Goal: Find specific page/section: Find specific page/section

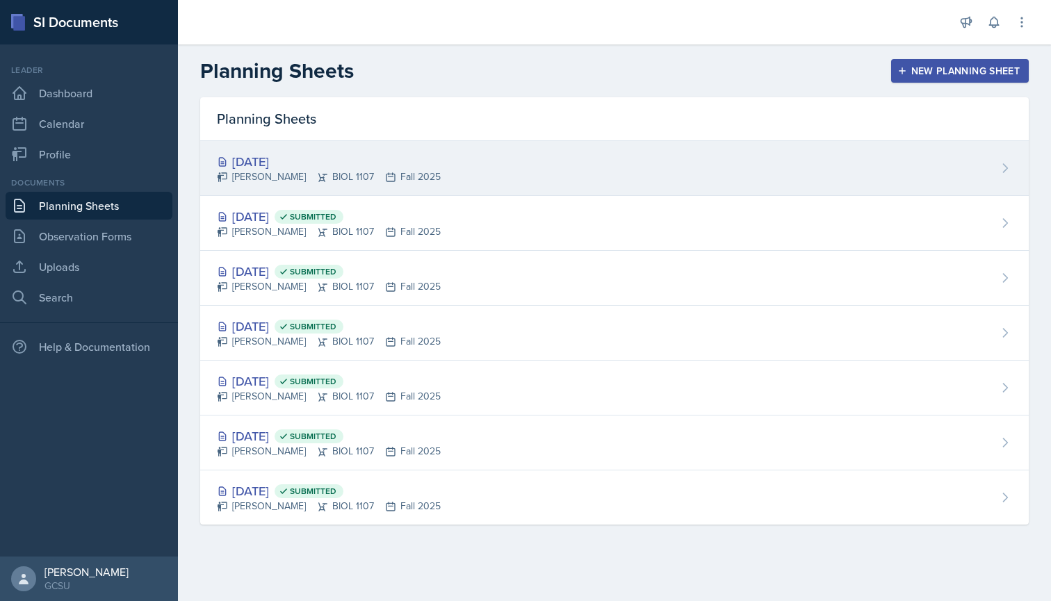
click at [309, 178] on div "[PERSON_NAME] BIOL 1107 Fall 2025" at bounding box center [329, 177] width 224 height 15
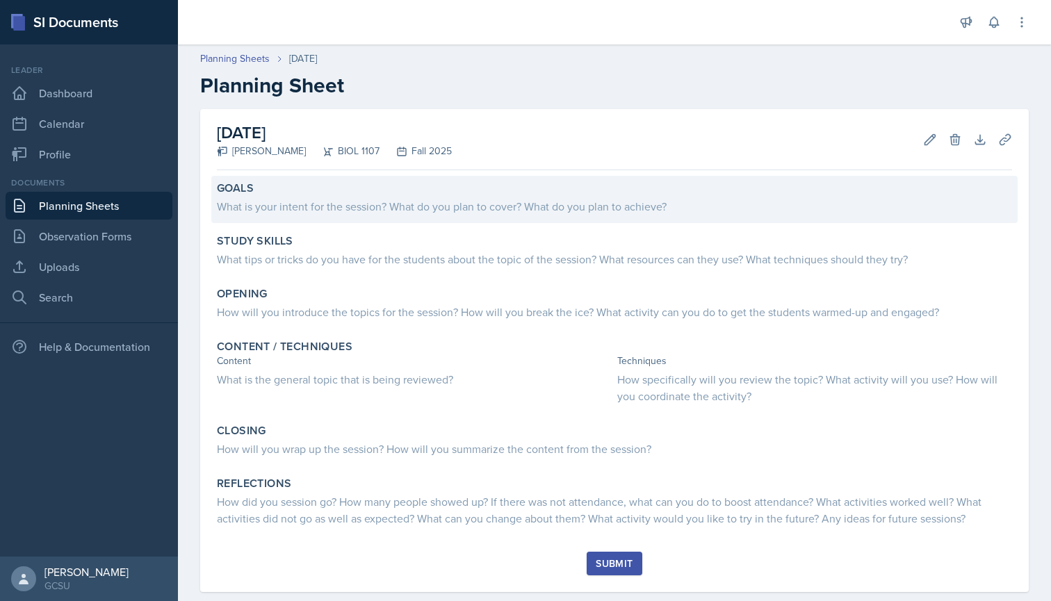
click at [355, 199] on div "What is your intent for the session? What do you plan to cover? What do you pla…" at bounding box center [614, 206] width 795 height 17
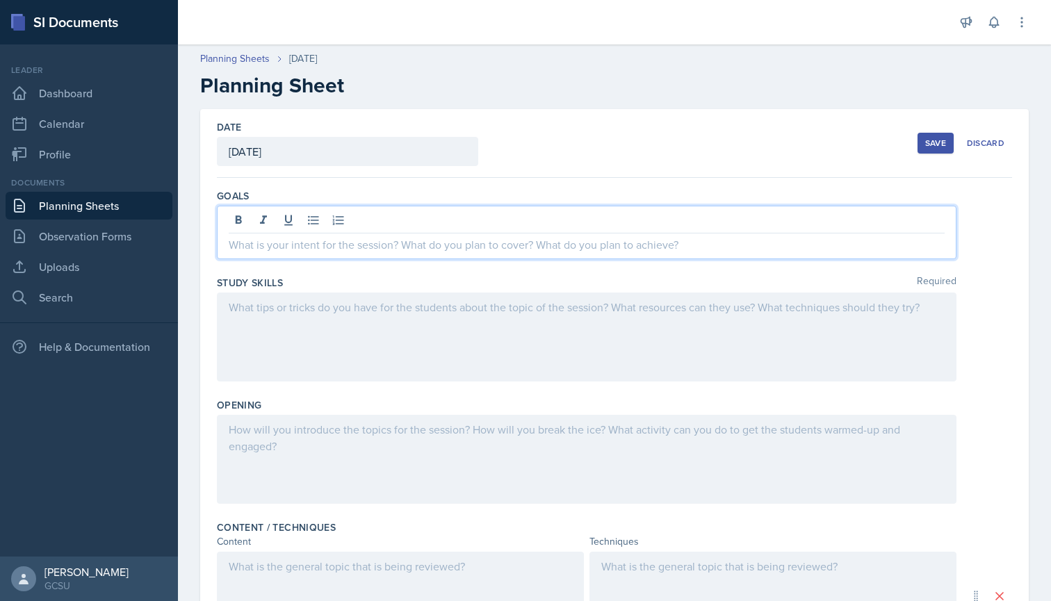
click at [361, 225] on div at bounding box center [587, 233] width 740 height 54
click at [79, 288] on link "Search" at bounding box center [89, 298] width 167 height 28
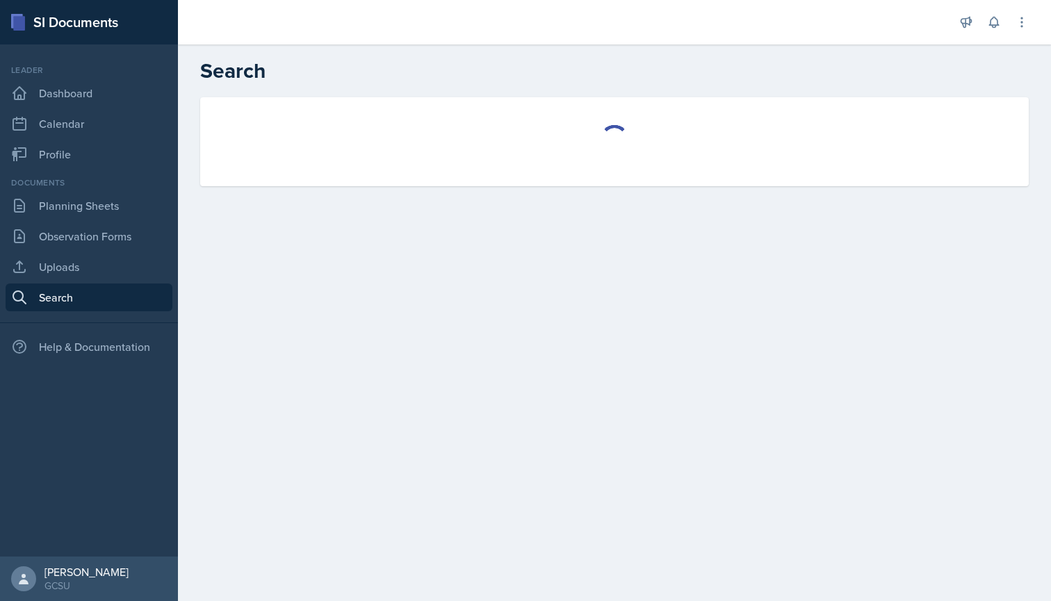
select select "all"
select select "1"
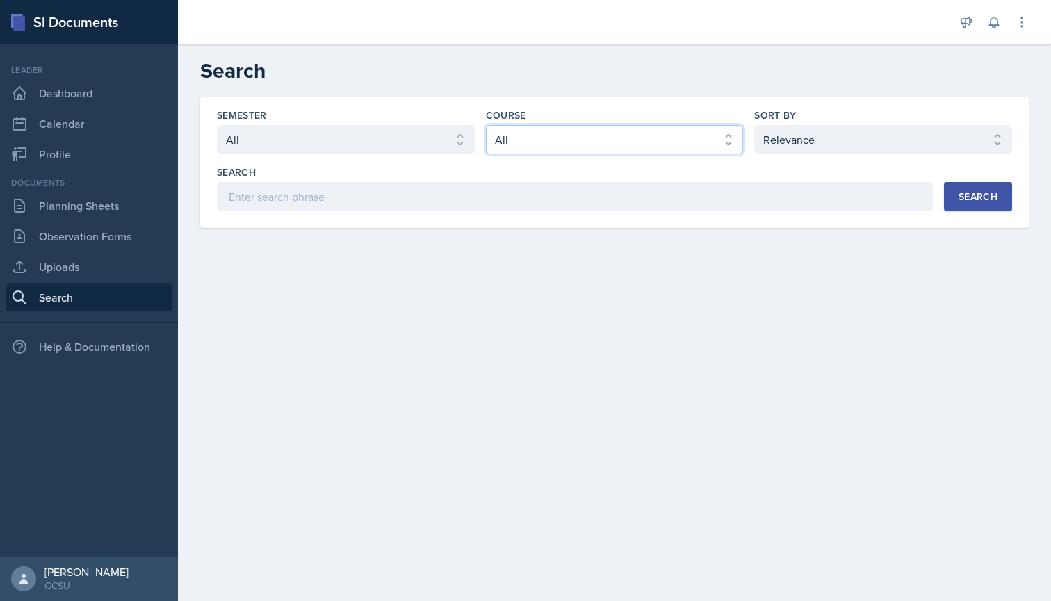
select select "36541d13-729a-45ef-a9cb-922687840166"
click at [984, 197] on div "Search" at bounding box center [978, 196] width 39 height 11
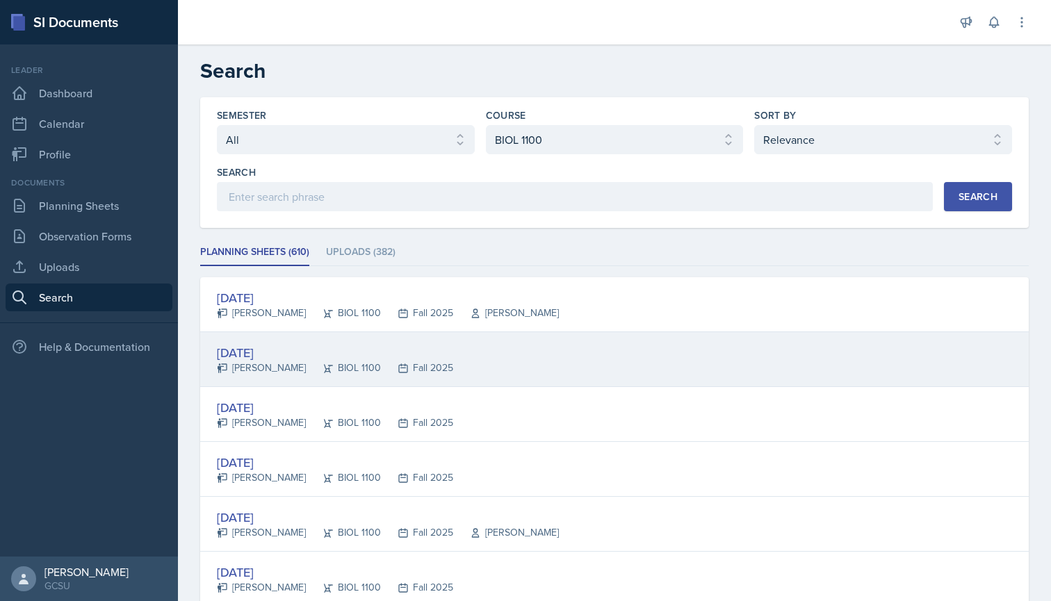
click at [269, 350] on div "[DATE]" at bounding box center [335, 352] width 236 height 19
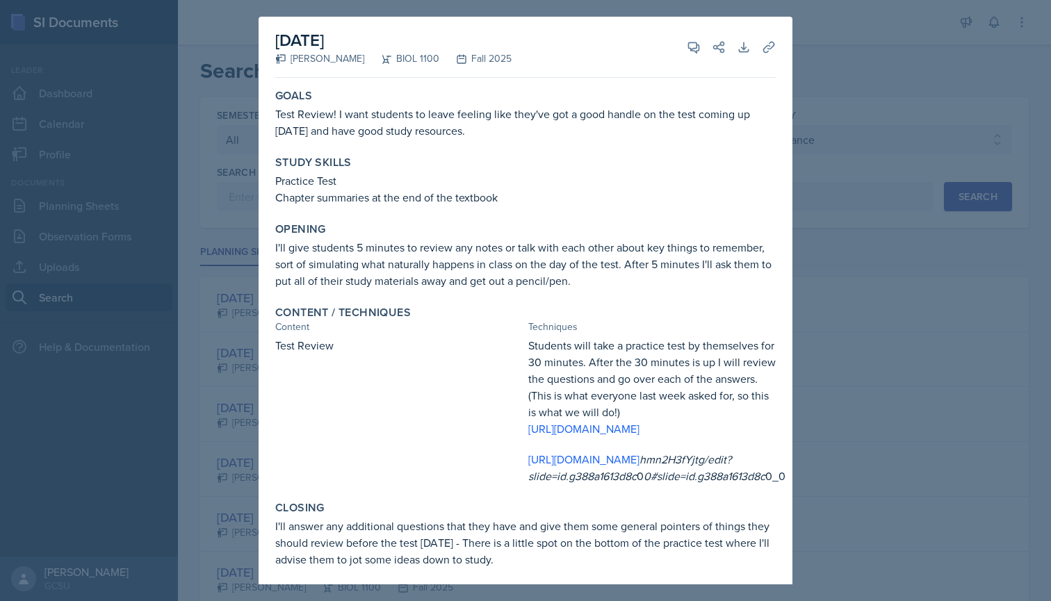
click at [245, 246] on div at bounding box center [525, 300] width 1051 height 601
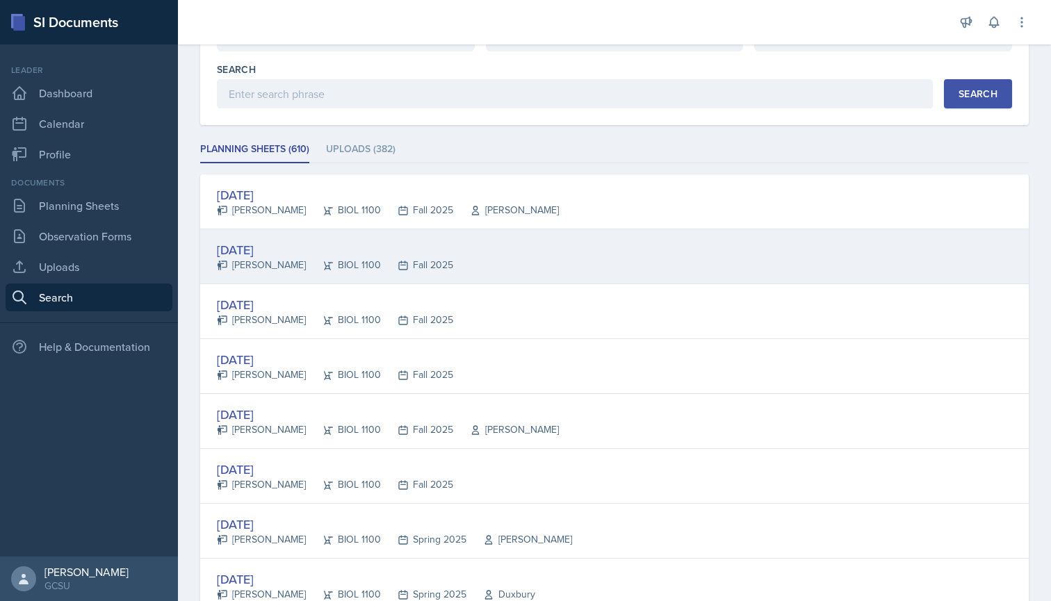
scroll to position [154, 0]
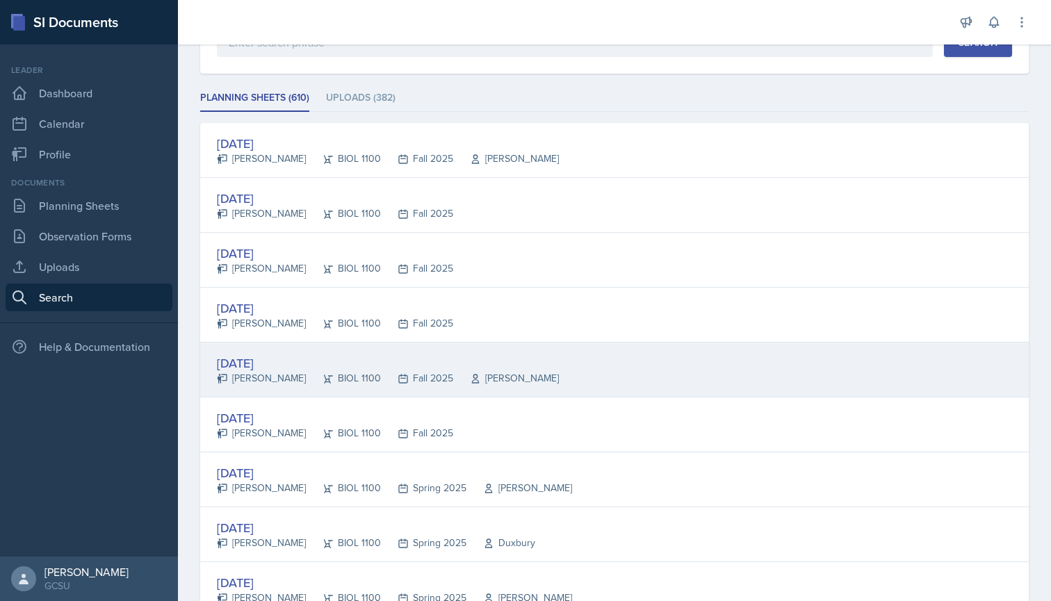
click at [277, 362] on div "[DATE]" at bounding box center [388, 363] width 342 height 19
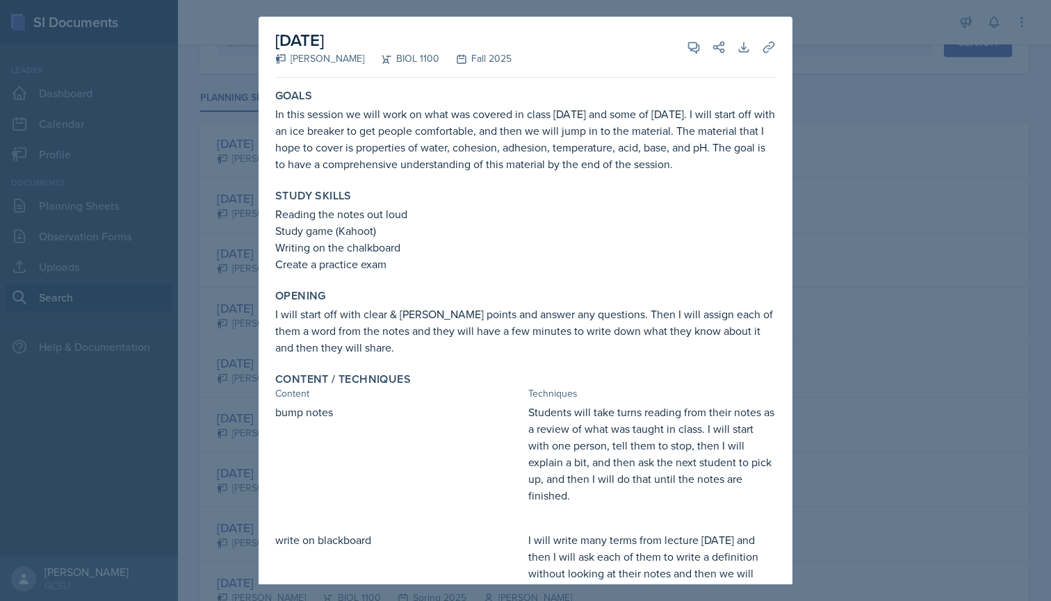
scroll to position [0, 0]
click at [210, 277] on div at bounding box center [525, 300] width 1051 height 601
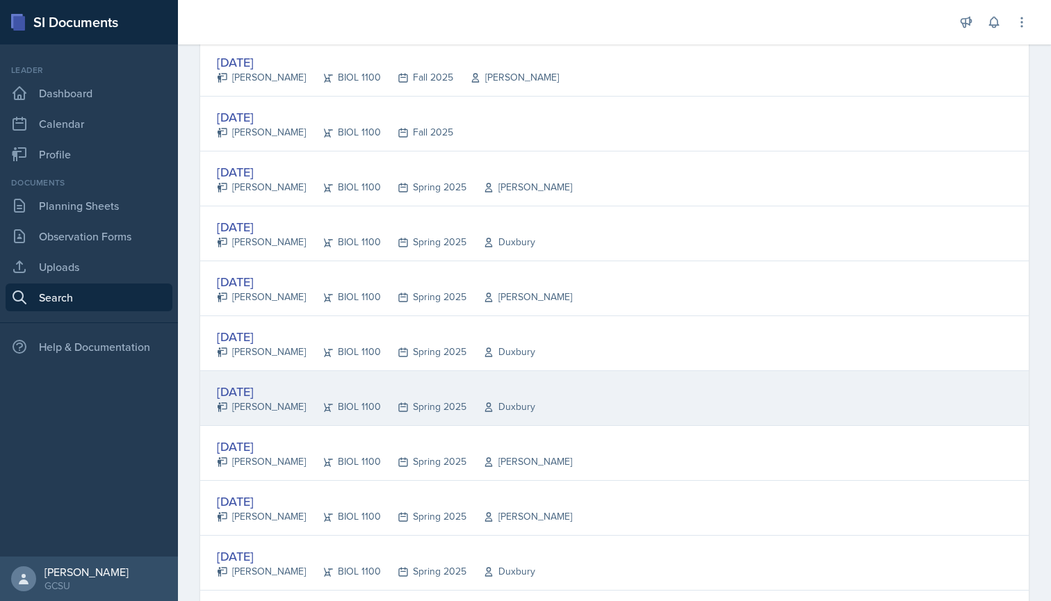
scroll to position [457, 0]
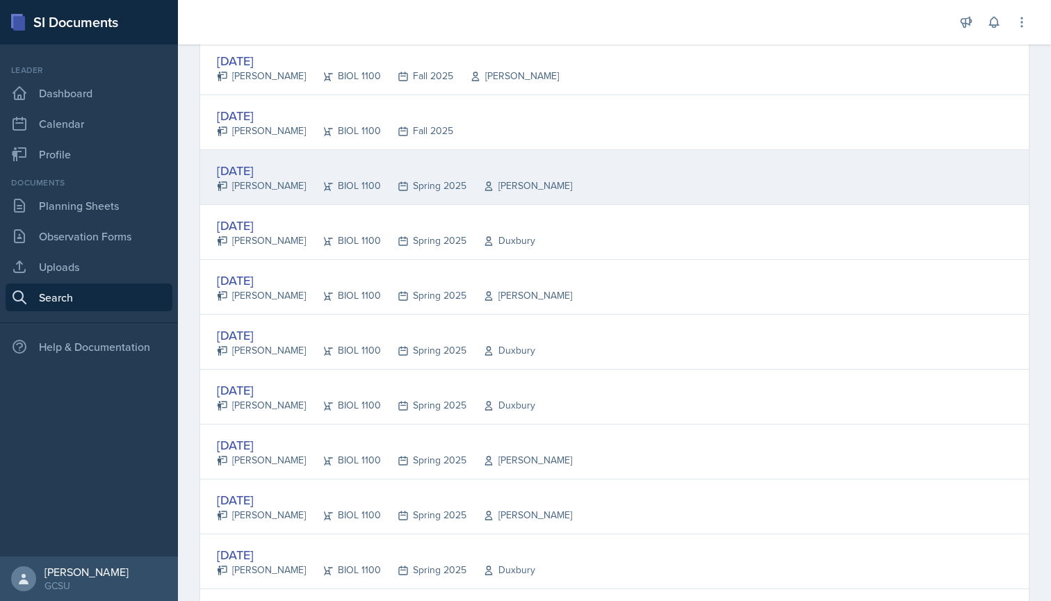
click at [289, 171] on div "[DATE]" at bounding box center [394, 170] width 355 height 19
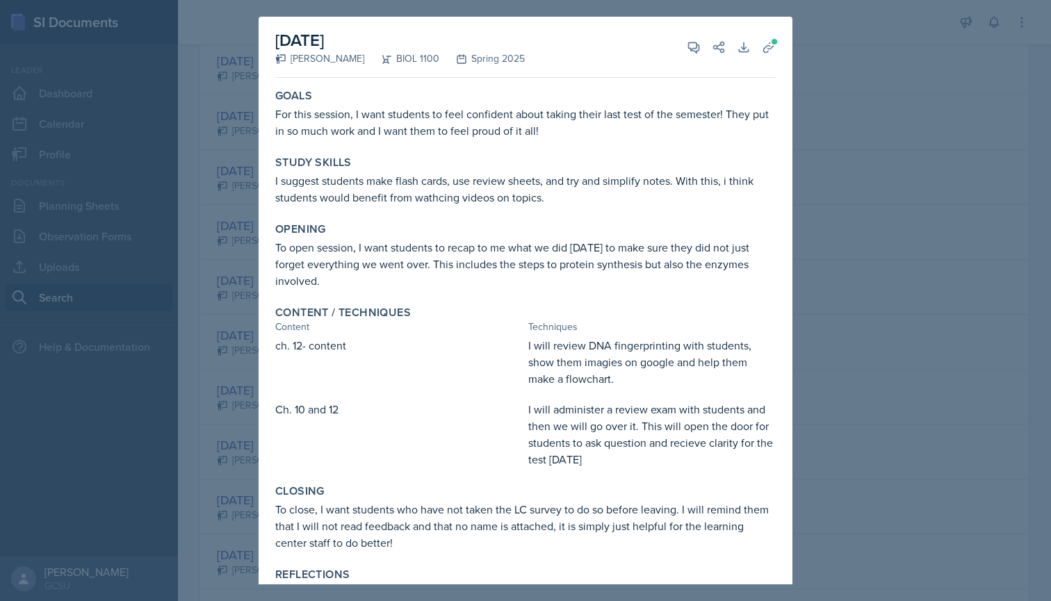
click at [254, 160] on div at bounding box center [525, 300] width 1051 height 601
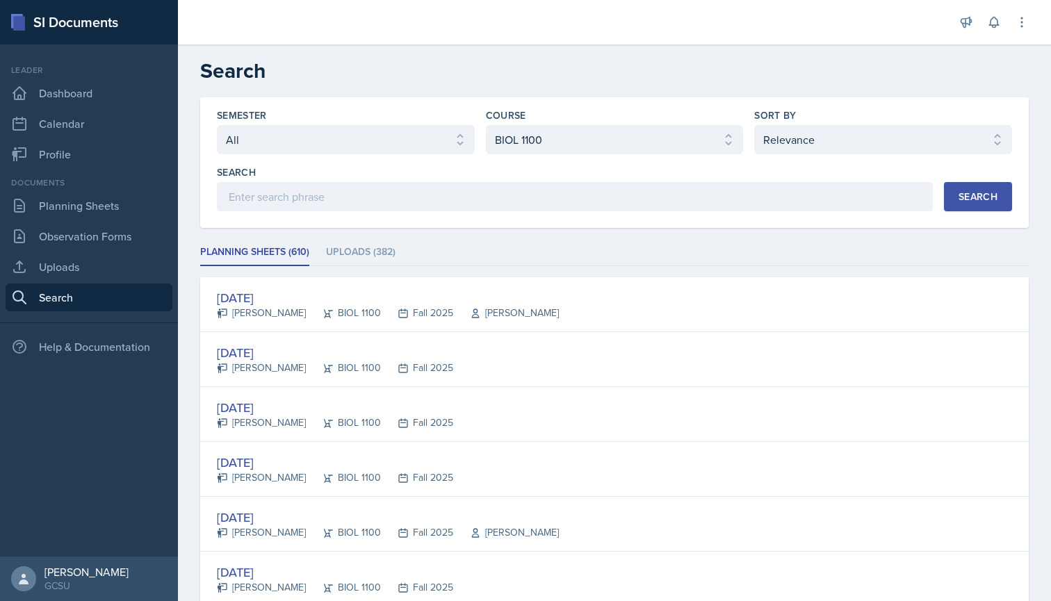
scroll to position [0, 0]
click at [101, 206] on link "Planning Sheets" at bounding box center [89, 206] width 167 height 28
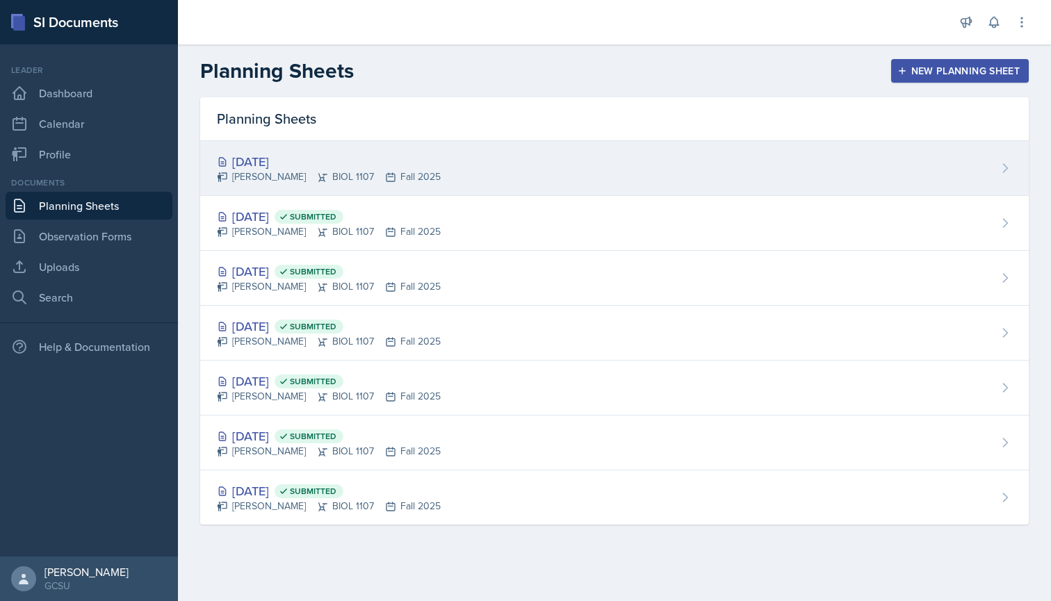
click at [313, 153] on div "[DATE]" at bounding box center [329, 161] width 224 height 19
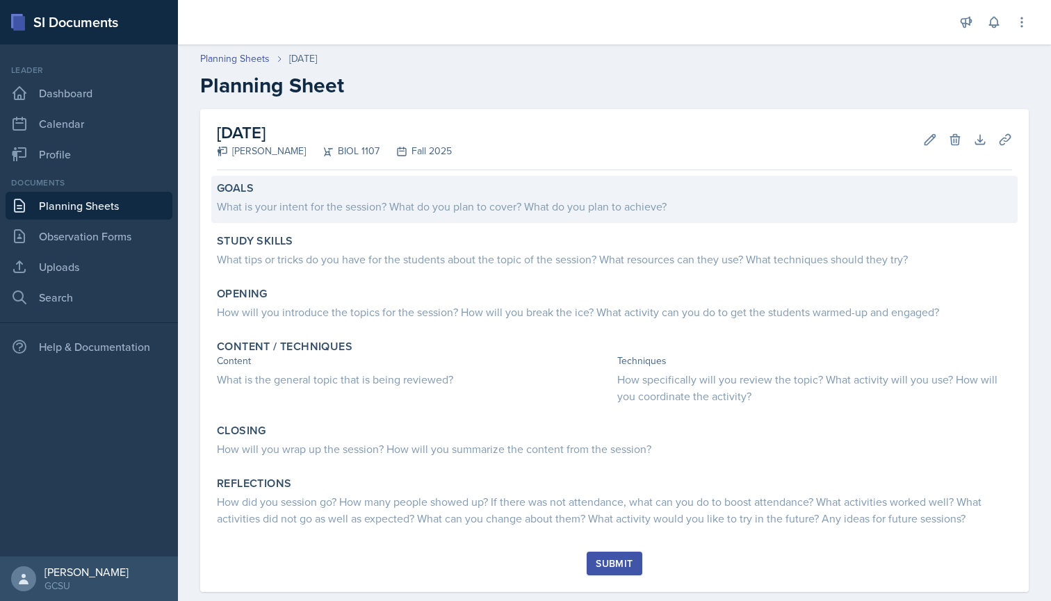
click at [313, 206] on div "What is your intent for the session? What do you plan to cover? What do you pla…" at bounding box center [614, 206] width 795 height 17
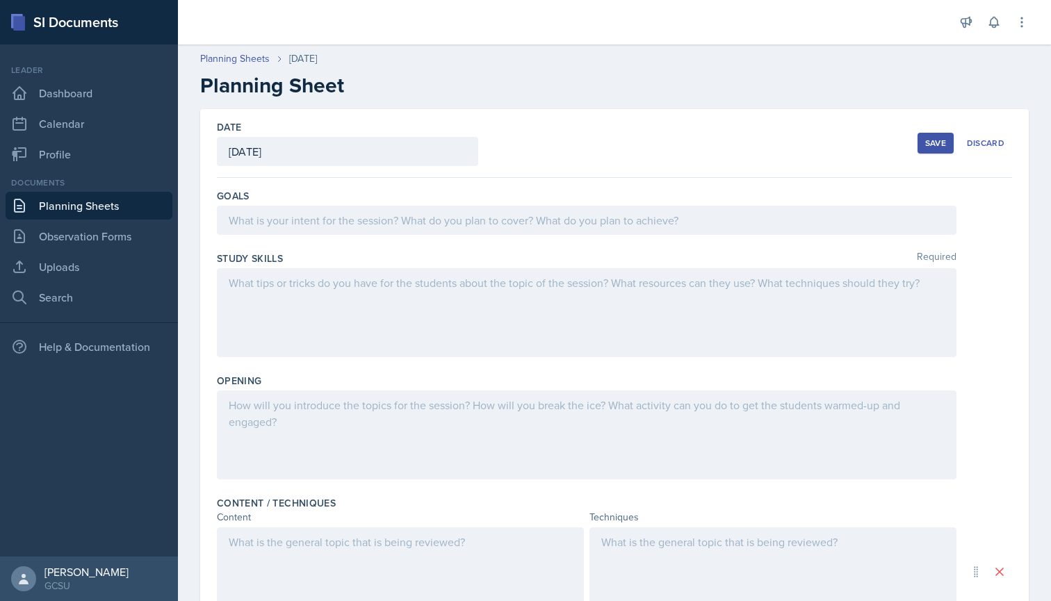
click at [290, 215] on div at bounding box center [587, 220] width 740 height 29
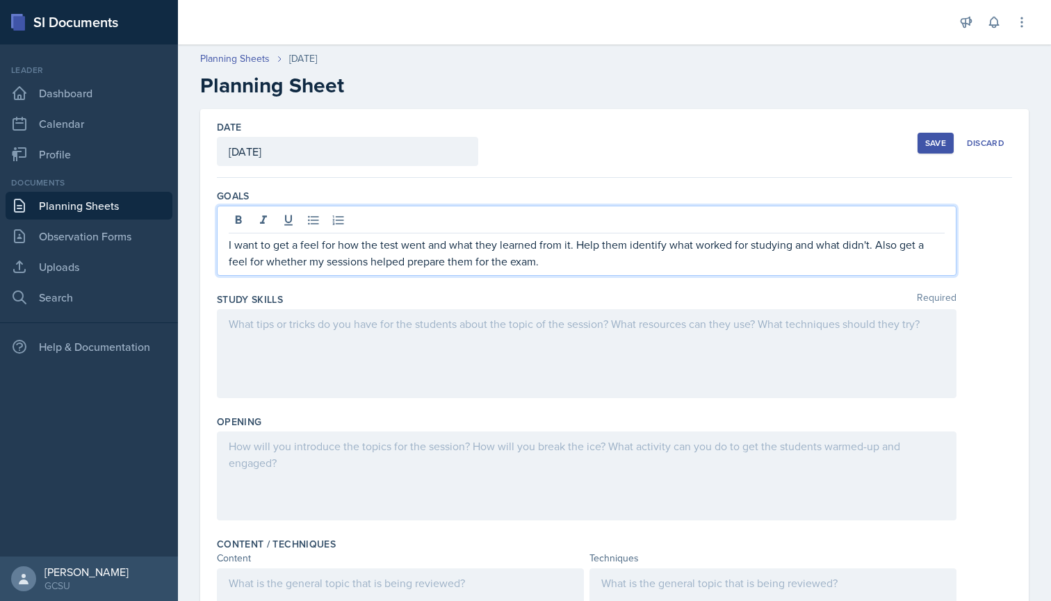
click at [293, 318] on div at bounding box center [587, 353] width 740 height 89
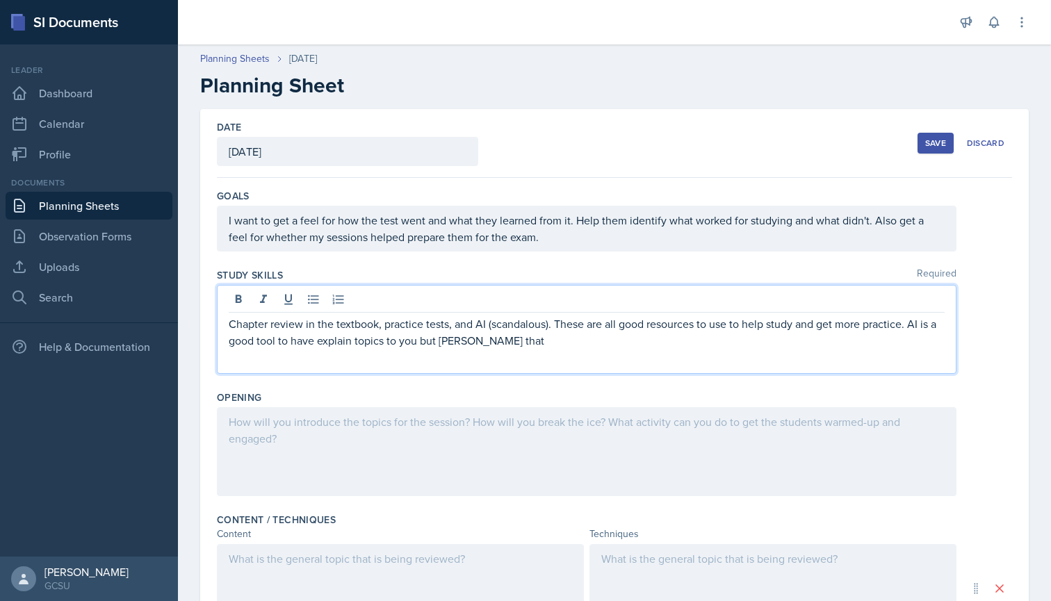
click at [502, 342] on p "Chapter review in the textbook, practice tests, and AI (scandalous). These are …" at bounding box center [587, 332] width 716 height 33
click at [552, 348] on p "Chapter review in the textbook, practice tests, and AI (scandalous). These are …" at bounding box center [587, 332] width 716 height 33
